Goal: Task Accomplishment & Management: Complete application form

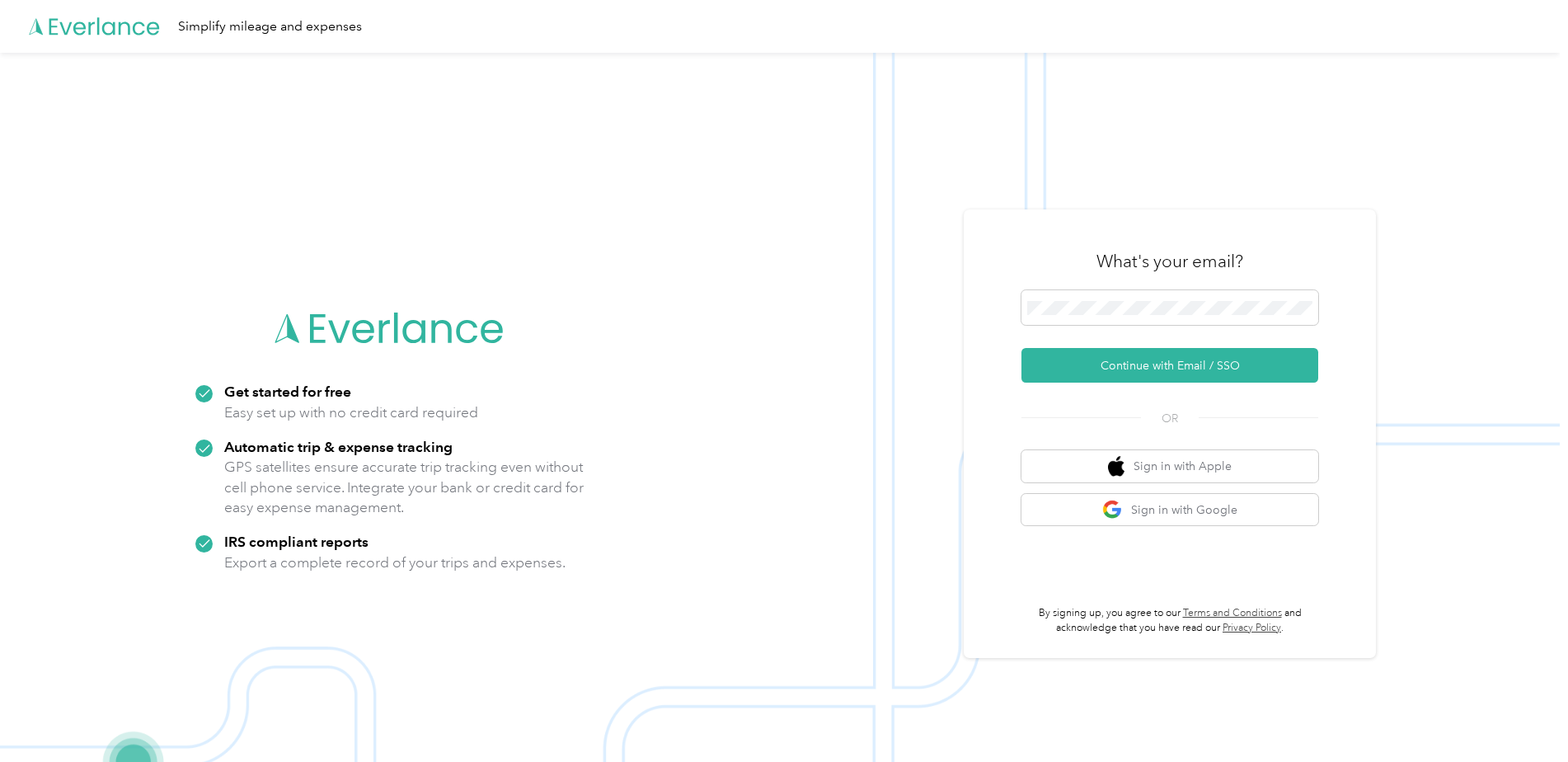
drag, startPoint x: 1163, startPoint y: 364, endPoint x: 1160, endPoint y: 103, distance: 261.0
click at [1164, 340] on form "Continue with Email / SSO" at bounding box center [1170, 336] width 297 height 93
click at [1183, 371] on button "Continue with Email / SSO" at bounding box center [1170, 365] width 297 height 35
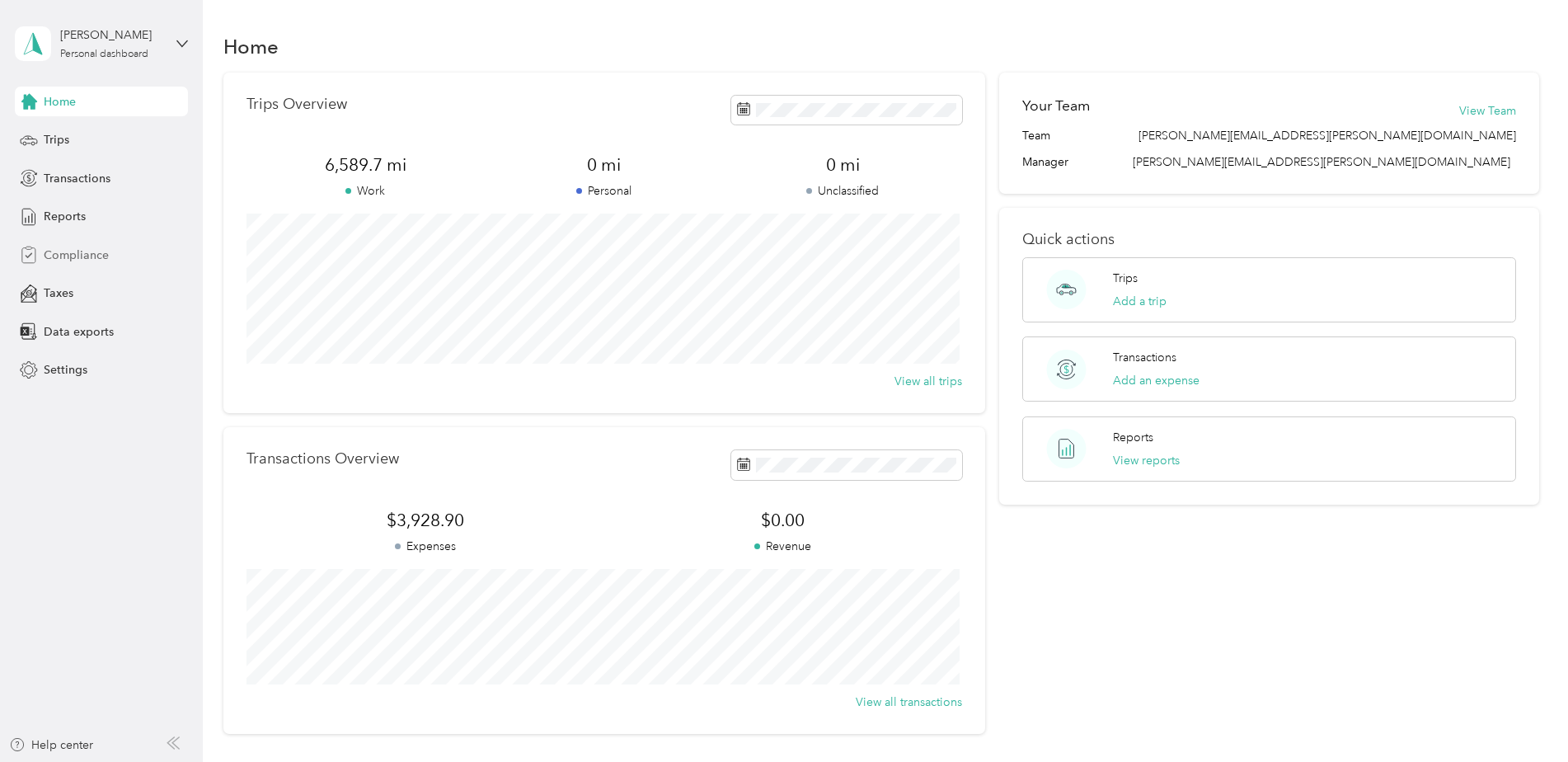
click at [62, 250] on span "Compliance" at bounding box center [76, 255] width 65 height 17
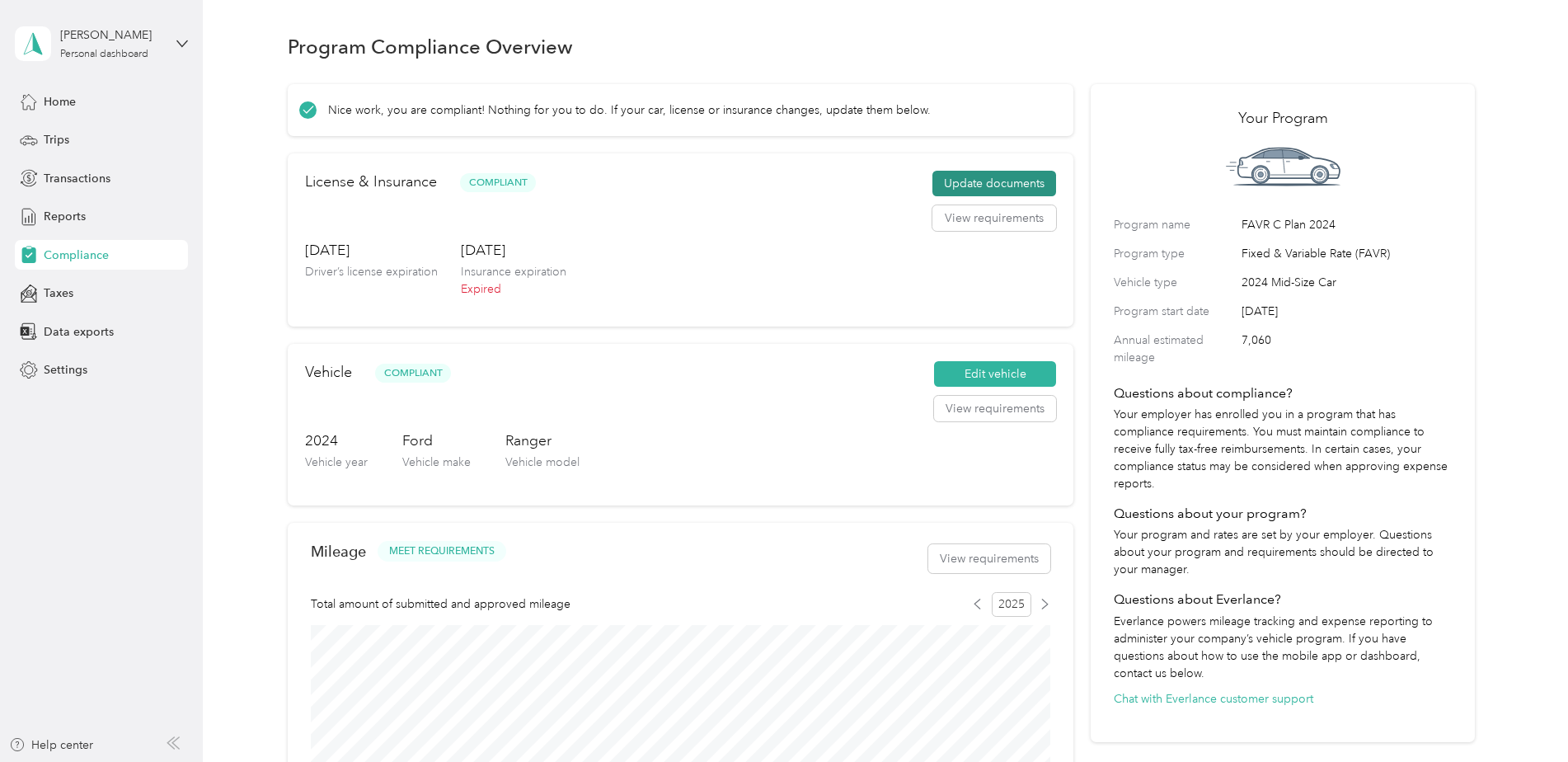
click at [1017, 182] on button "Update documents" at bounding box center [994, 183] width 124 height 27
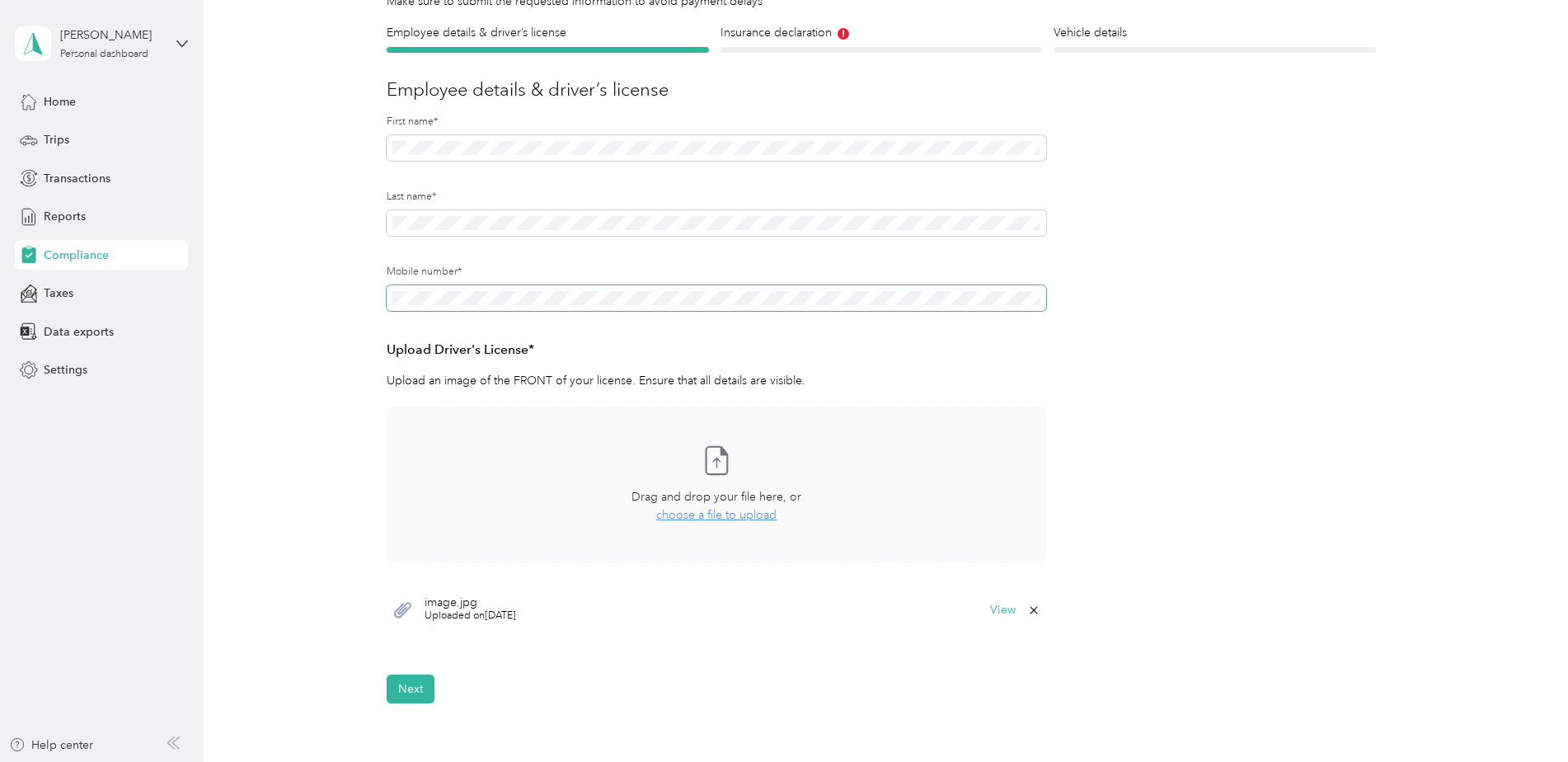
scroll to position [138, 0]
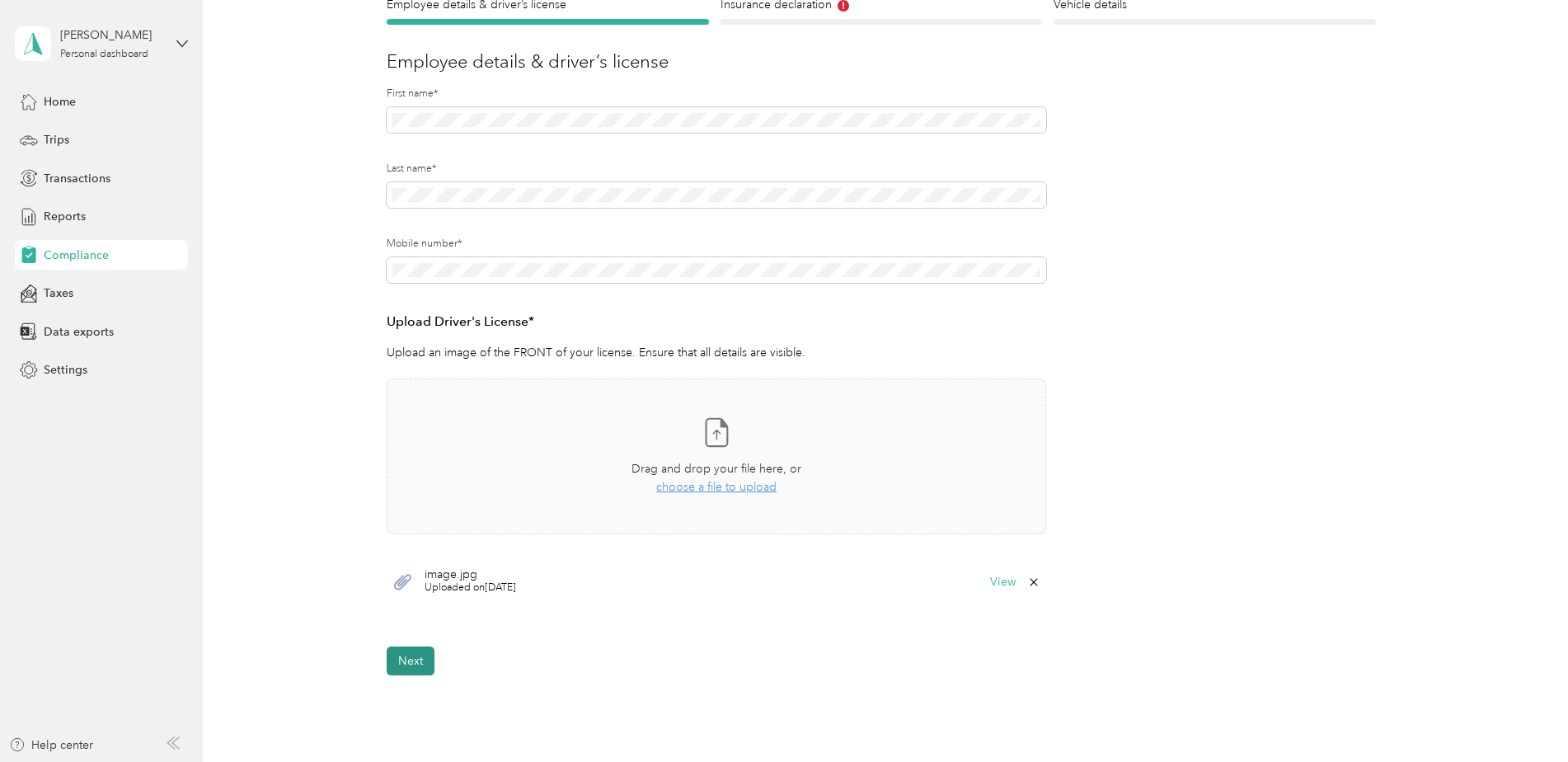
click at [400, 663] on button "Next" at bounding box center [411, 660] width 48 height 28
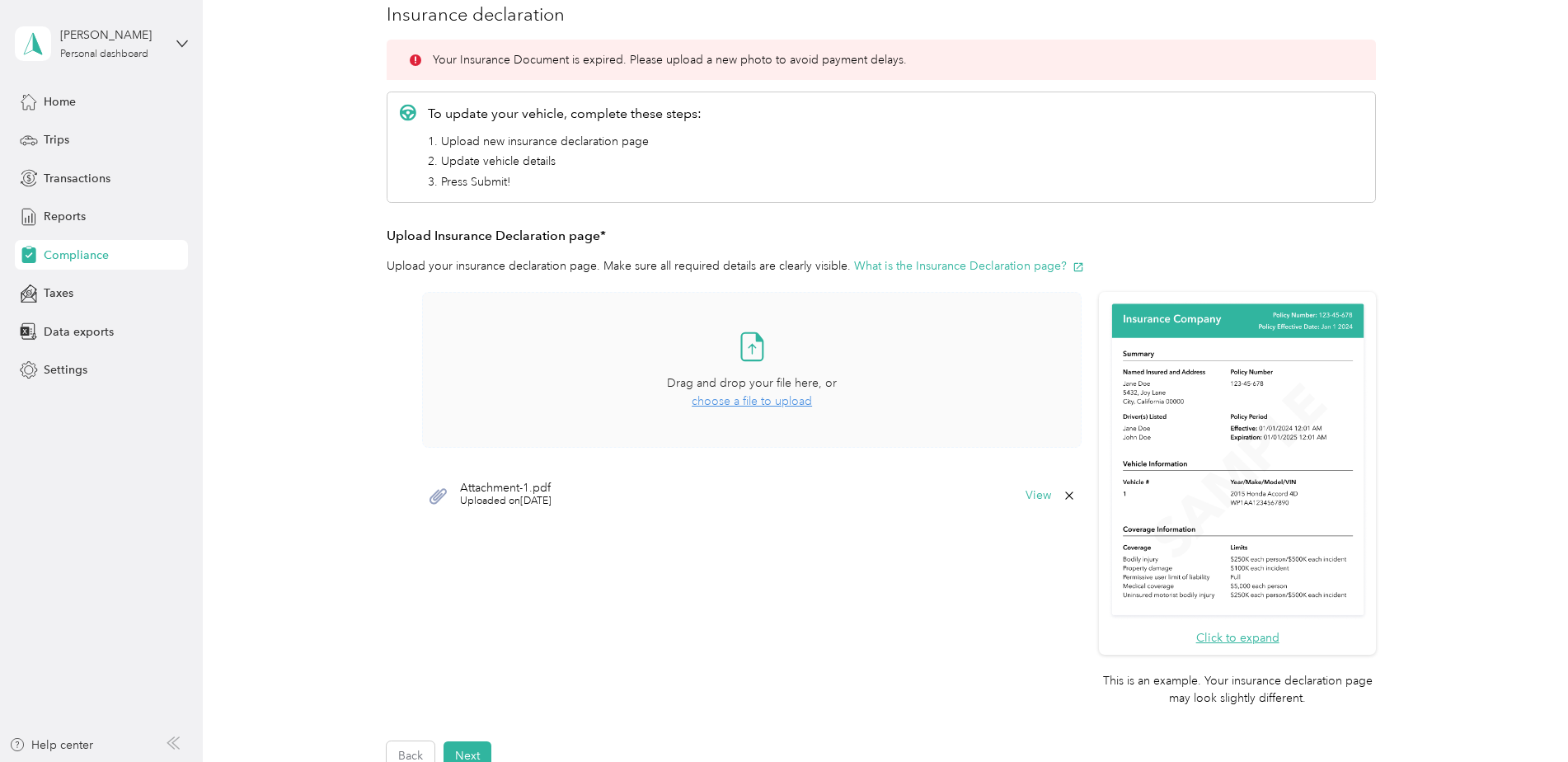
scroll to position [213, 0]
click at [733, 402] on span "choose a file to upload" at bounding box center [751, 400] width 120 height 14
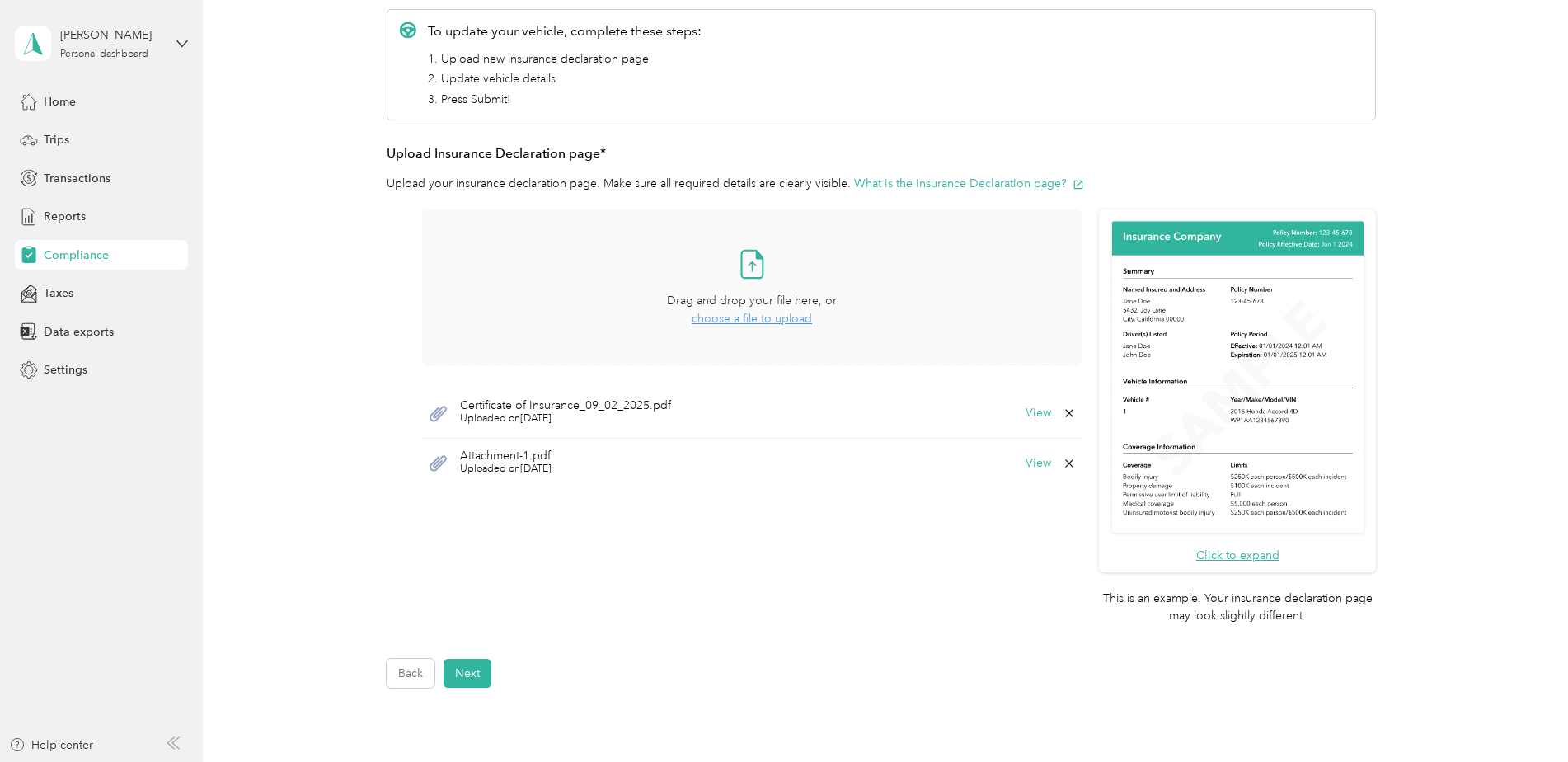
scroll to position [295, 0]
click at [1069, 463] on icon at bounding box center [1069, 462] width 13 height 13
click at [1031, 480] on button "Yes" at bounding box center [1025, 474] width 32 height 27
click at [464, 676] on button "Next" at bounding box center [468, 671] width 48 height 28
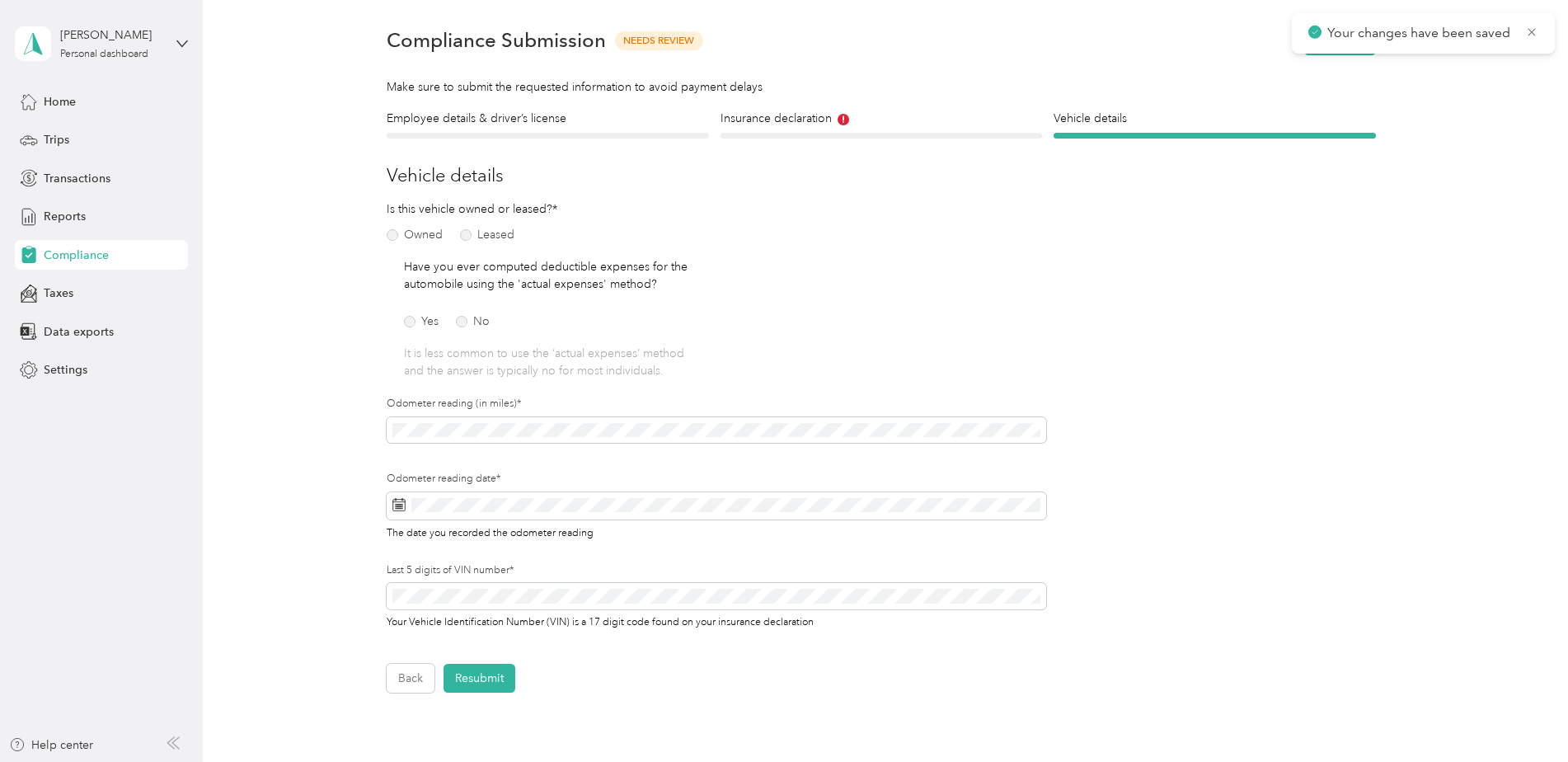
scroll to position [20, 0]
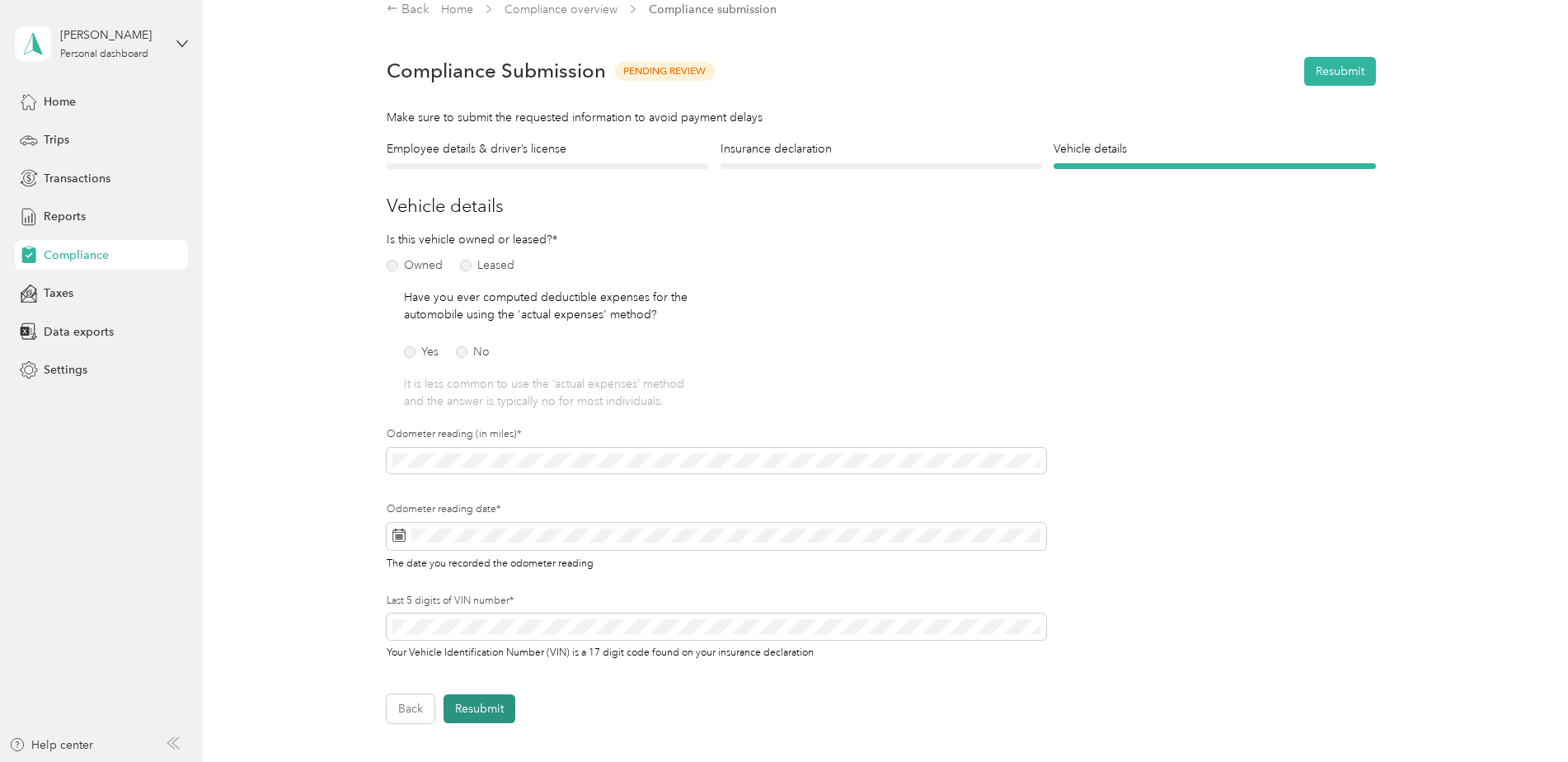
click at [488, 710] on button "Resubmit" at bounding box center [480, 708] width 72 height 28
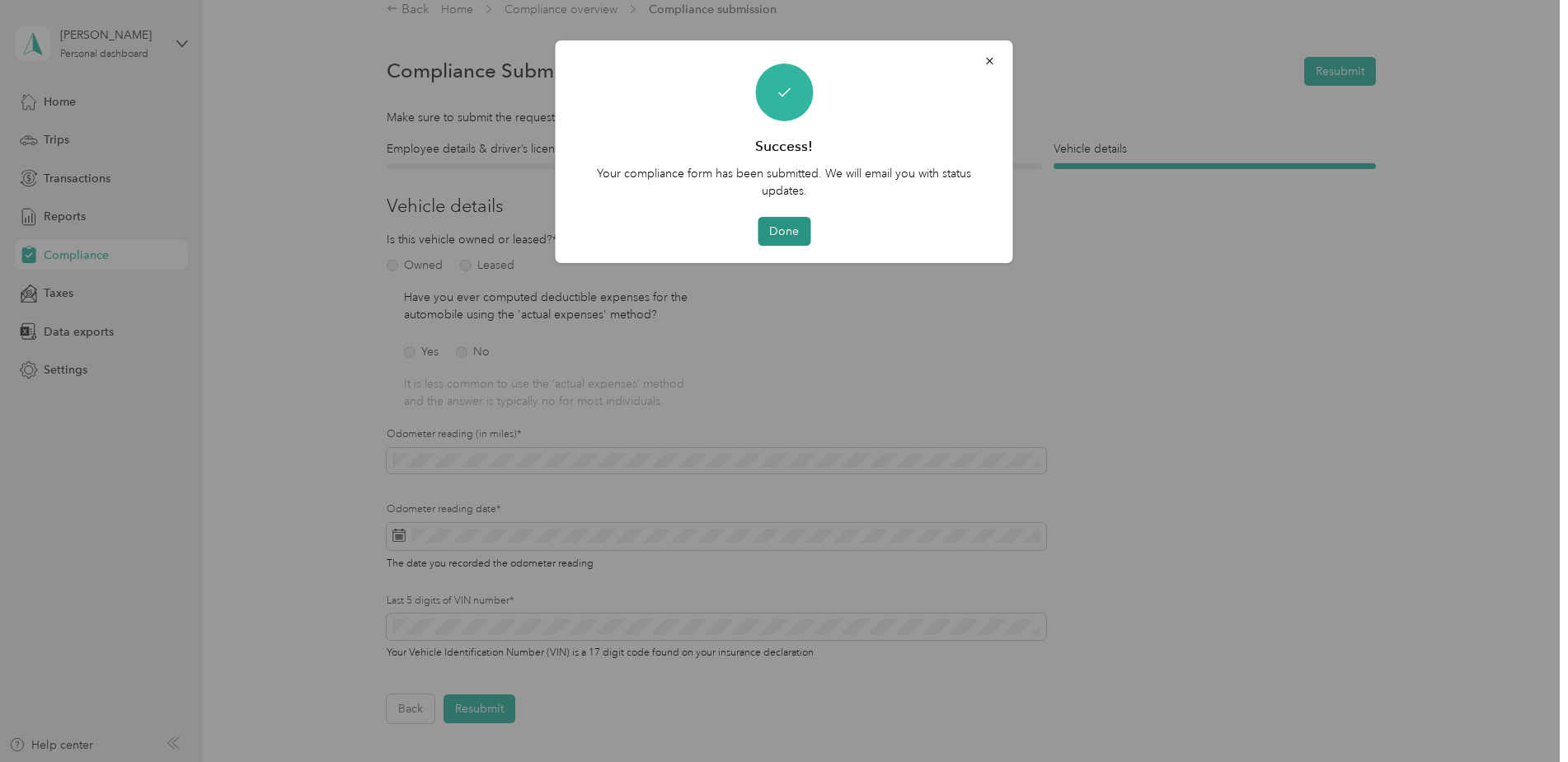
click at [797, 231] on button "Done" at bounding box center [784, 230] width 53 height 28
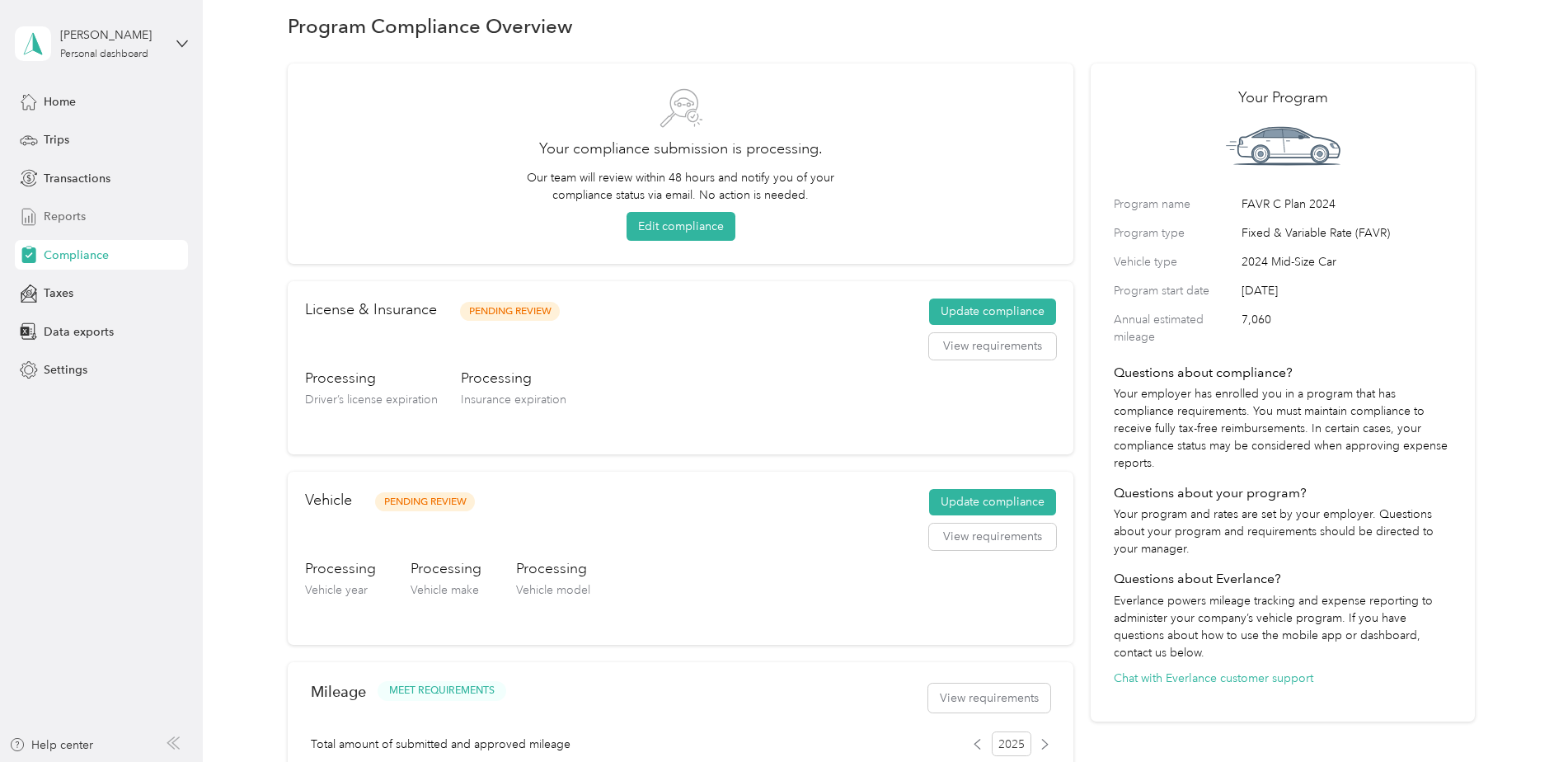
click at [70, 216] on span "Reports" at bounding box center [65, 216] width 42 height 17
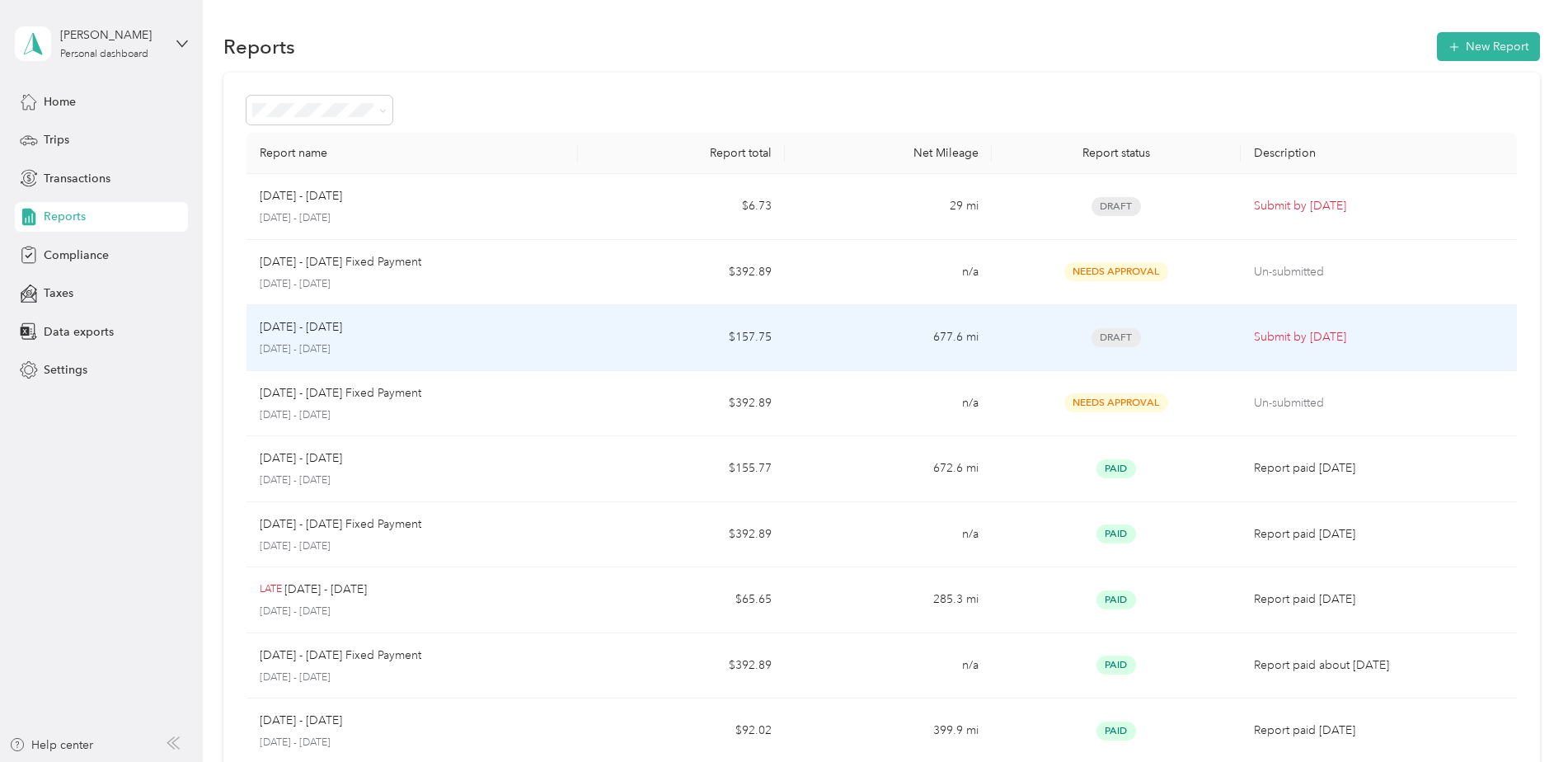
click at [361, 334] on div "[DATE] - [DATE]" at bounding box center [412, 327] width 305 height 18
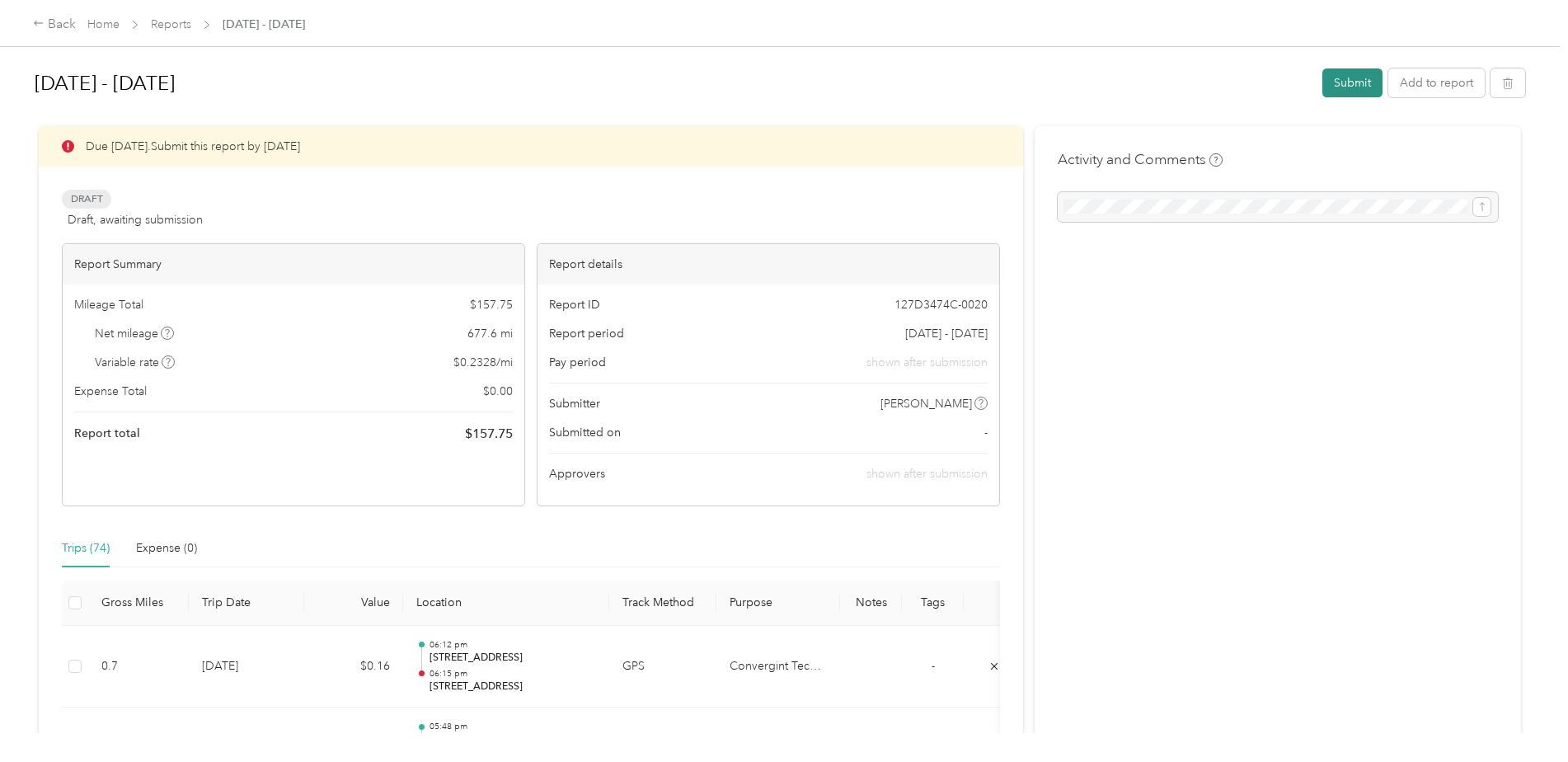
click at [1350, 78] on button "Submit" at bounding box center [1353, 83] width 61 height 28
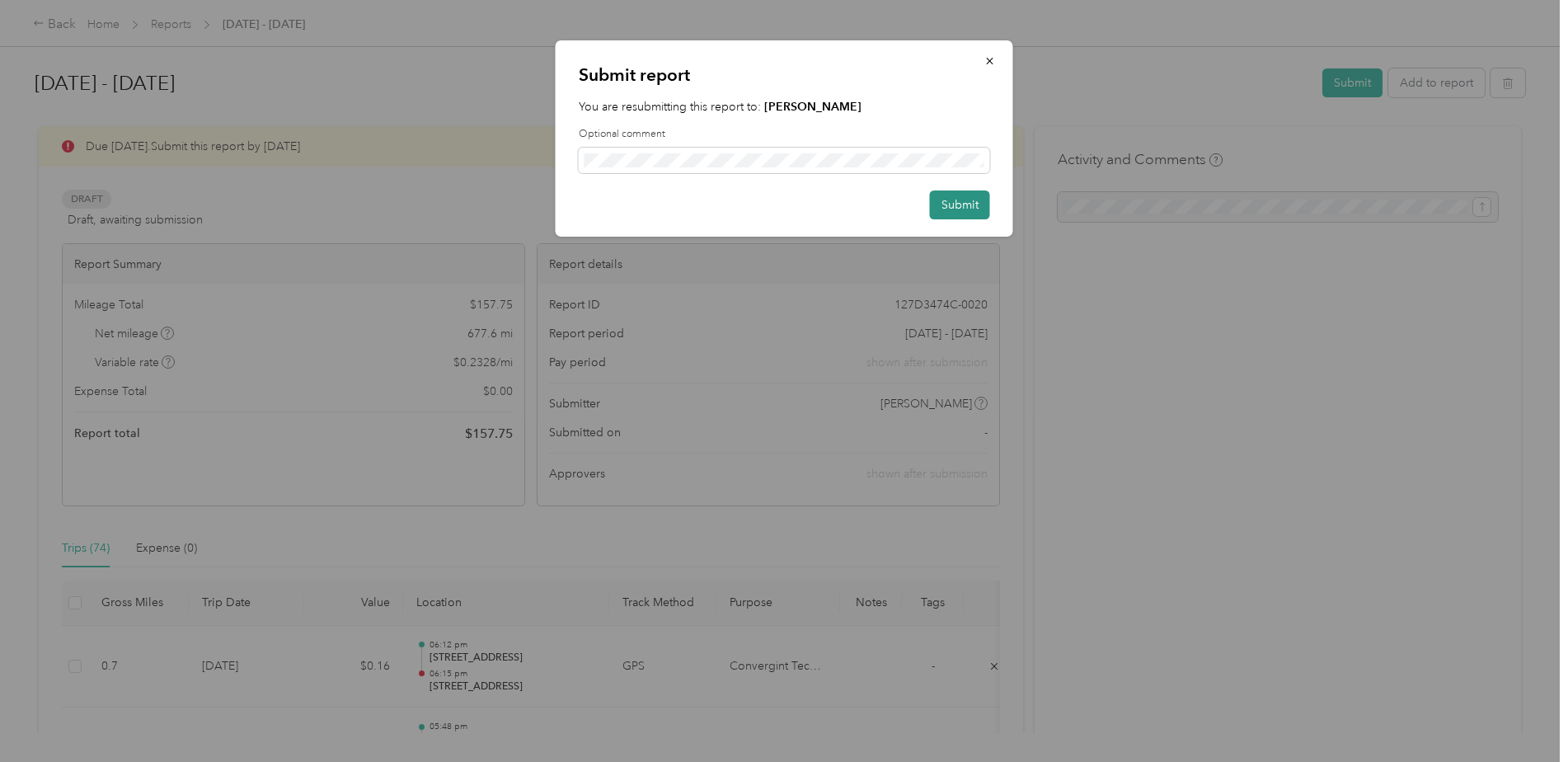
click at [973, 206] on button "Submit" at bounding box center [960, 204] width 61 height 28
